Goal: Task Accomplishment & Management: Use online tool/utility

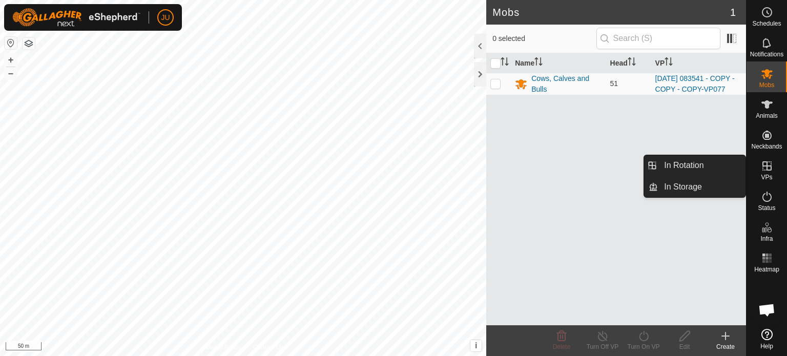
click at [765, 166] on icon at bounding box center [767, 166] width 12 height 12
click at [684, 163] on link "In Rotation" at bounding box center [702, 165] width 88 height 20
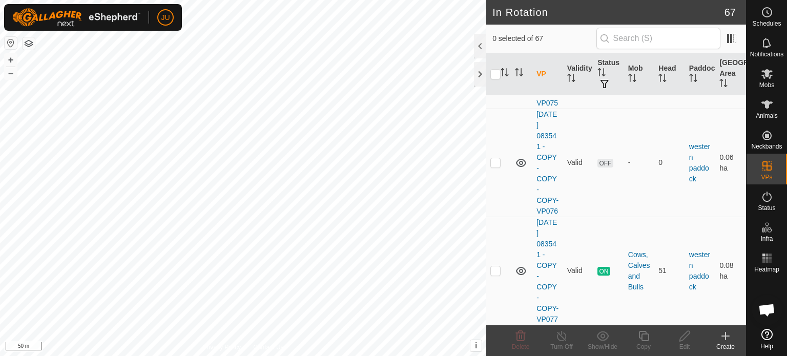
scroll to position [8440, 0]
click at [494, 266] on p-checkbox at bounding box center [495, 270] width 10 height 8
checkbox input "true"
click at [647, 335] on icon at bounding box center [643, 336] width 13 height 12
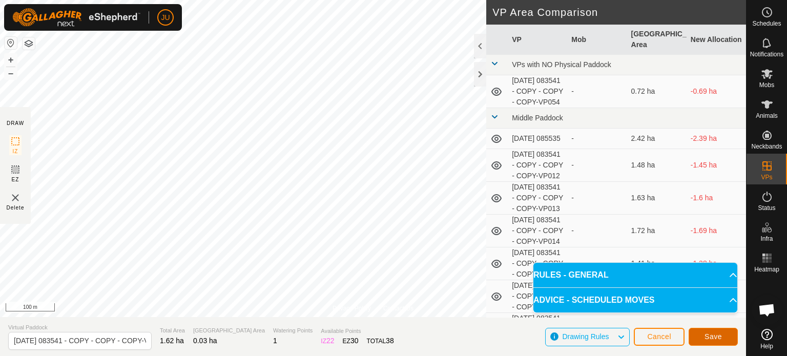
click at [710, 333] on span "Save" at bounding box center [712, 336] width 17 height 8
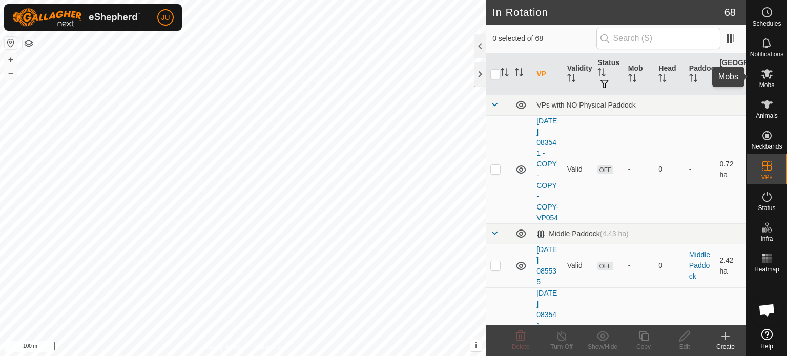
click at [765, 76] on icon at bounding box center [766, 74] width 11 height 10
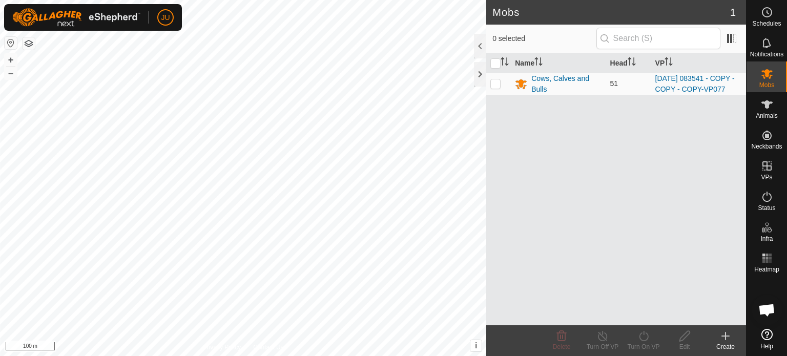
click at [499, 87] on p-checkbox at bounding box center [495, 83] width 10 height 8
checkbox input "true"
click at [645, 334] on icon at bounding box center [643, 336] width 13 height 12
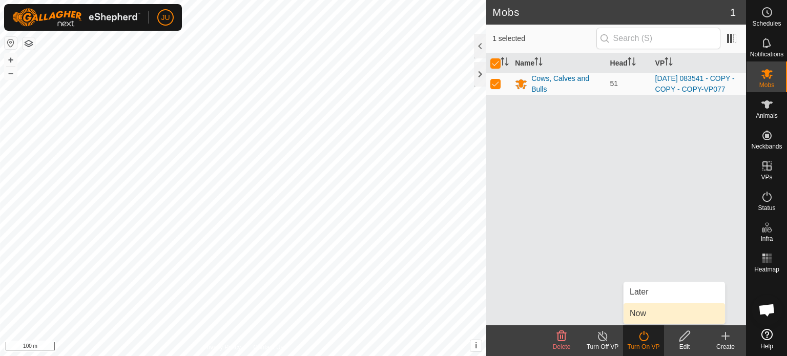
click at [647, 312] on link "Now" at bounding box center [673, 313] width 101 height 20
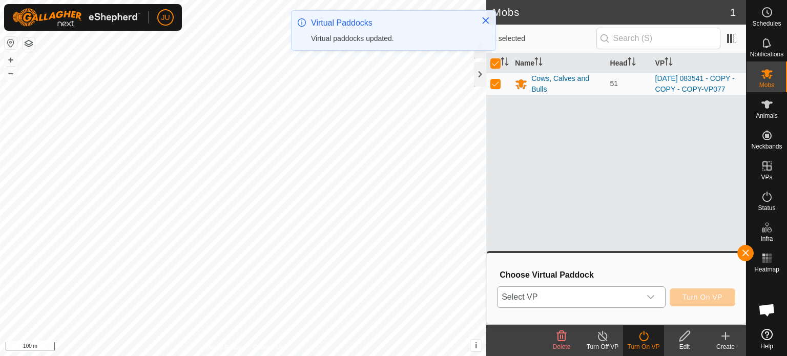
click at [652, 296] on icon "dropdown trigger" at bounding box center [650, 297] width 8 height 8
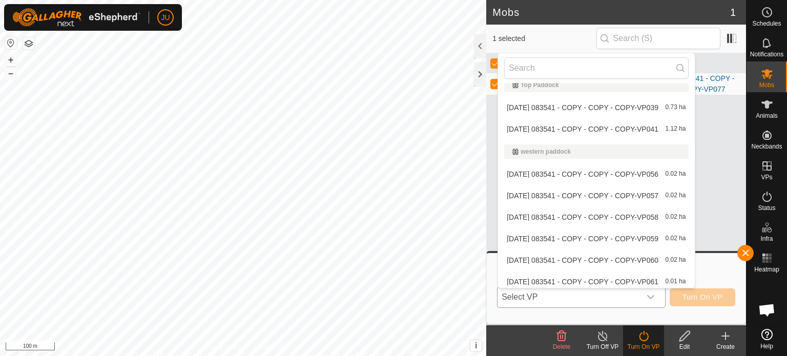
scroll to position [1351, 0]
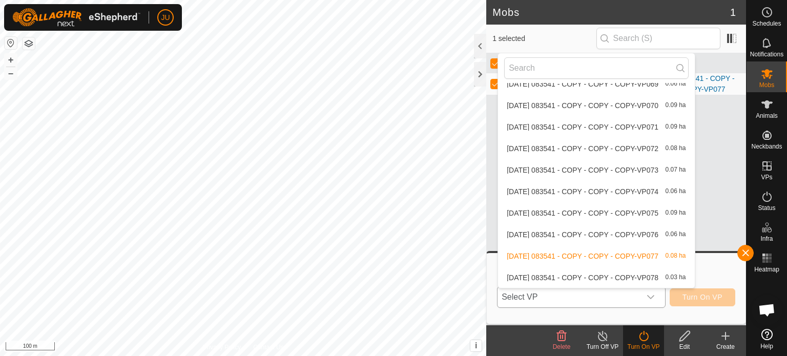
click at [561, 277] on li "[DATE] 083541 - COPY - COPY - COPY-VP078 0.03 ha" at bounding box center [596, 277] width 196 height 20
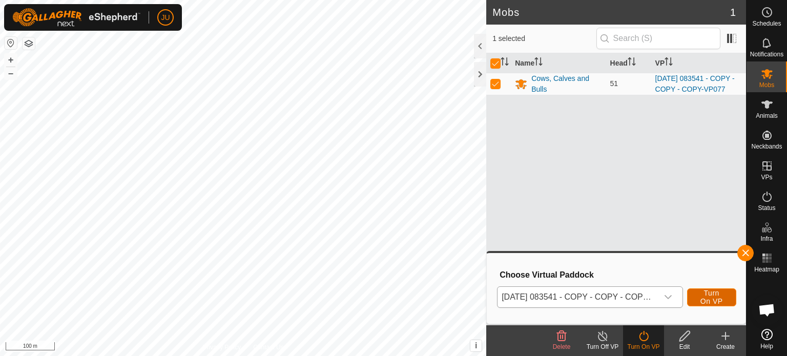
click at [714, 291] on span "Turn On VP" at bounding box center [712, 297] width 24 height 16
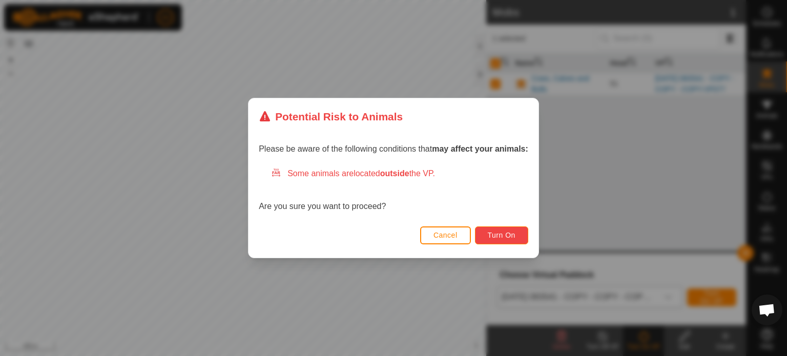
click at [499, 231] on span "Turn On" at bounding box center [502, 235] width 28 height 8
